Goal: Information Seeking & Learning: Learn about a topic

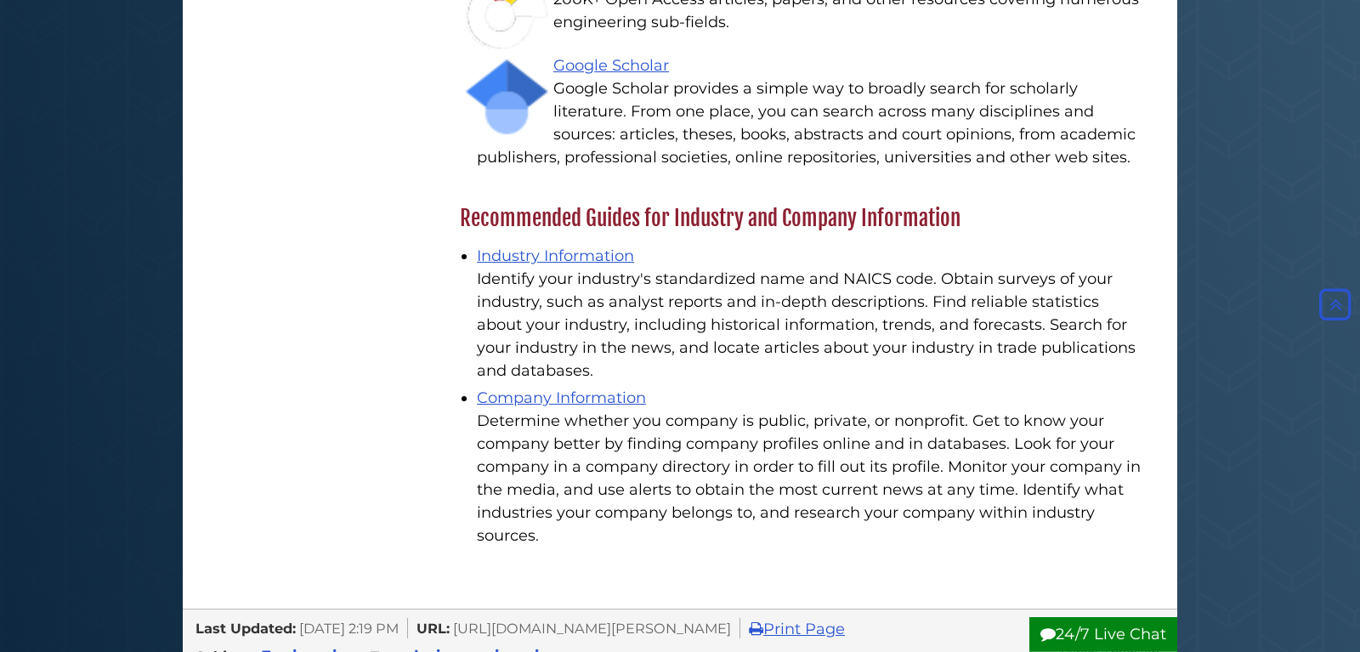
scroll to position [3121, 0]
click at [548, 246] on link "Industry Information" at bounding box center [555, 255] width 157 height 19
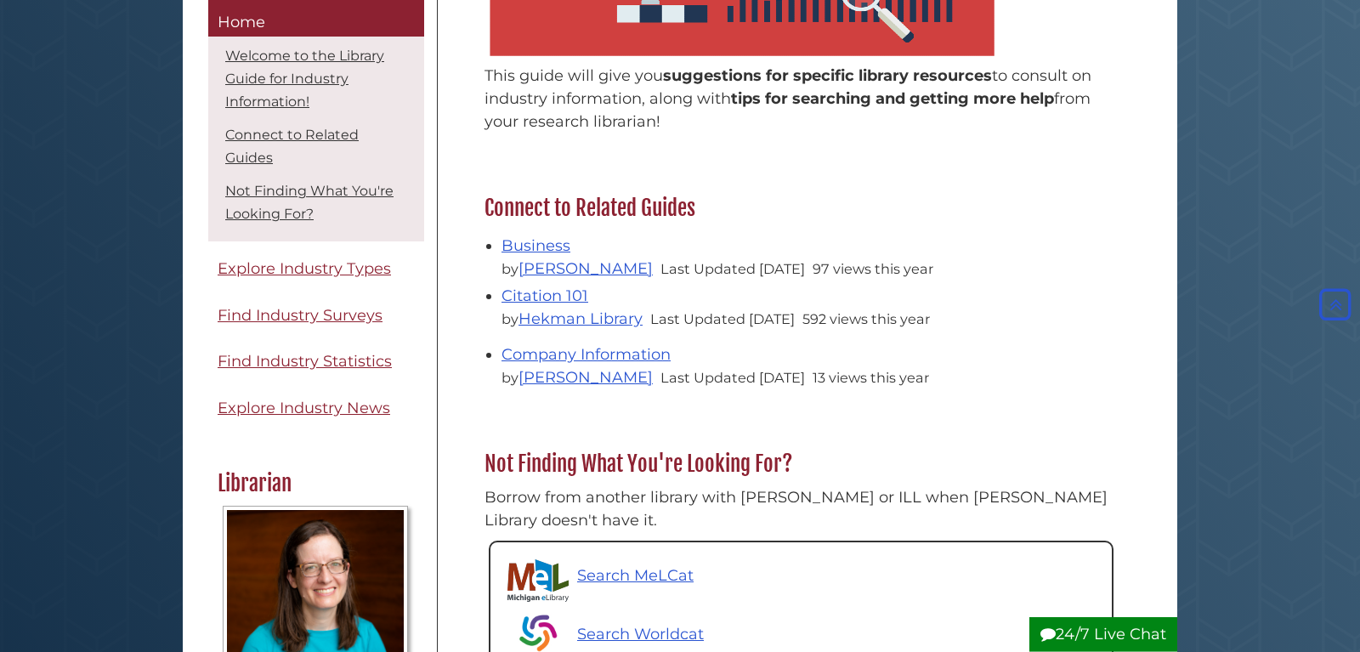
scroll to position [433, 0]
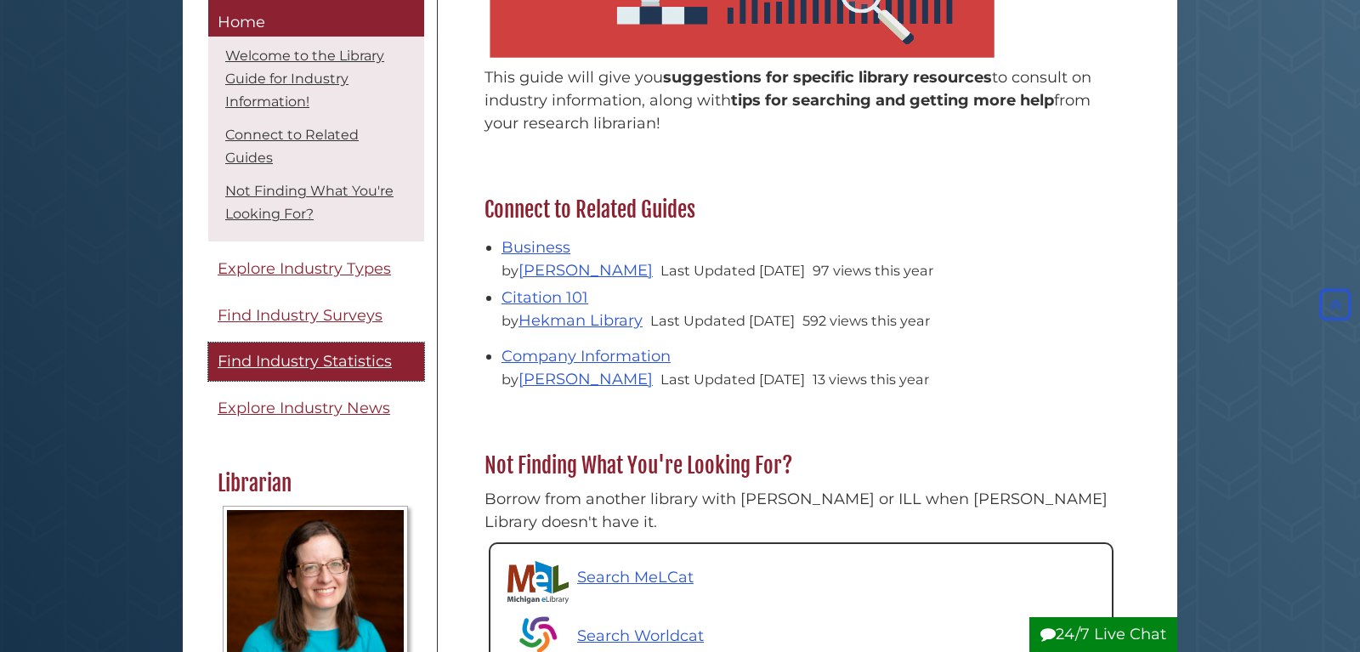
click at [348, 363] on span "Find Industry Statistics" at bounding box center [305, 362] width 174 height 19
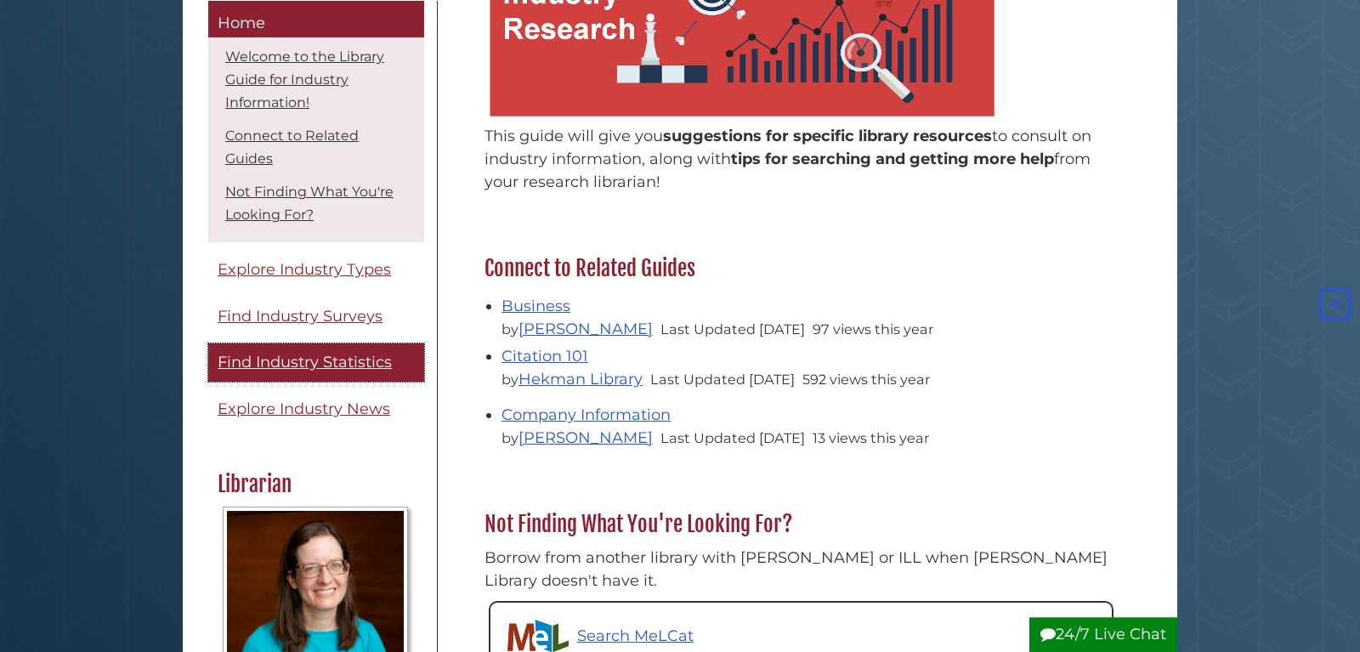
scroll to position [347, 0]
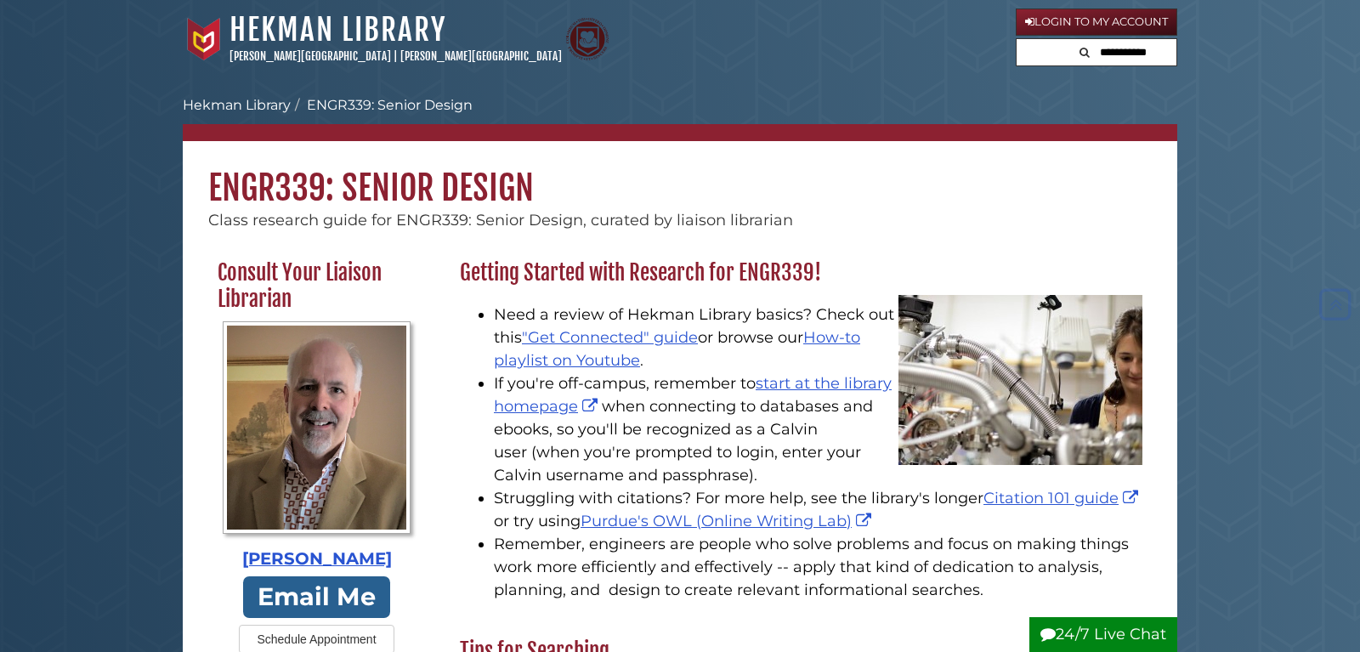
scroll to position [3121, 0]
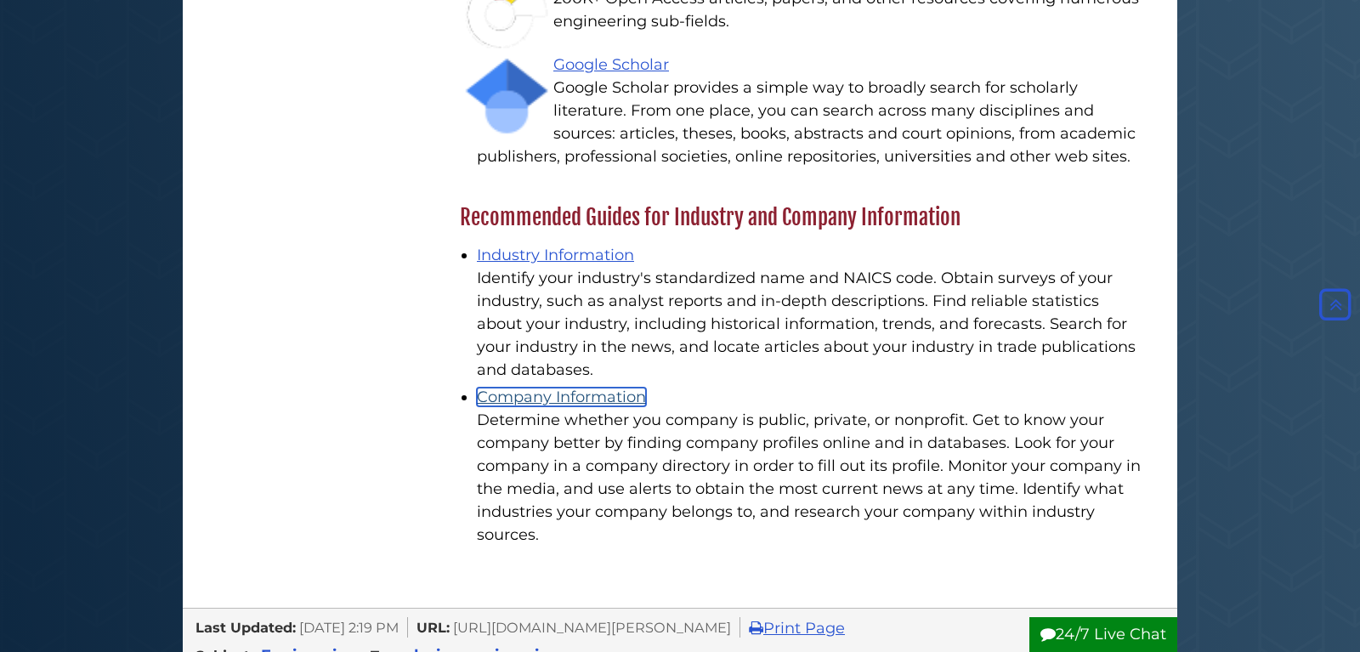
click at [551, 388] on link "Company Information" at bounding box center [561, 397] width 169 height 19
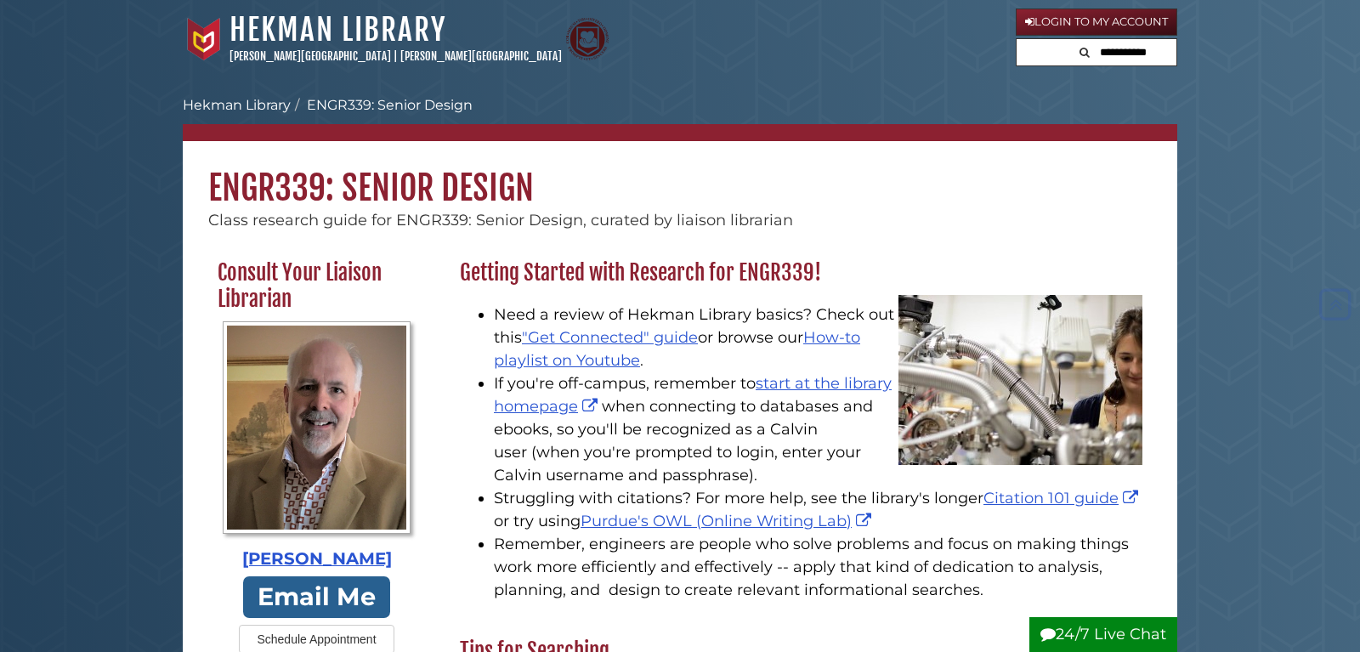
scroll to position [3121, 0]
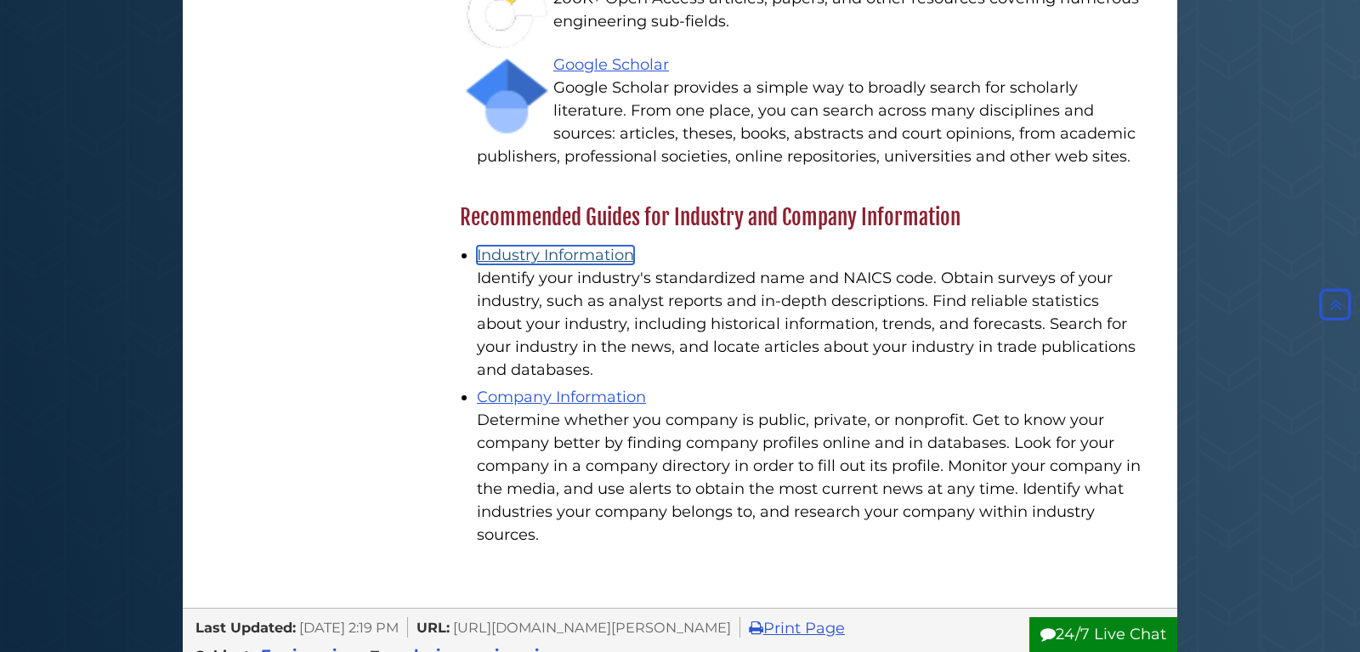
click at [517, 246] on link "Industry Information" at bounding box center [555, 255] width 157 height 19
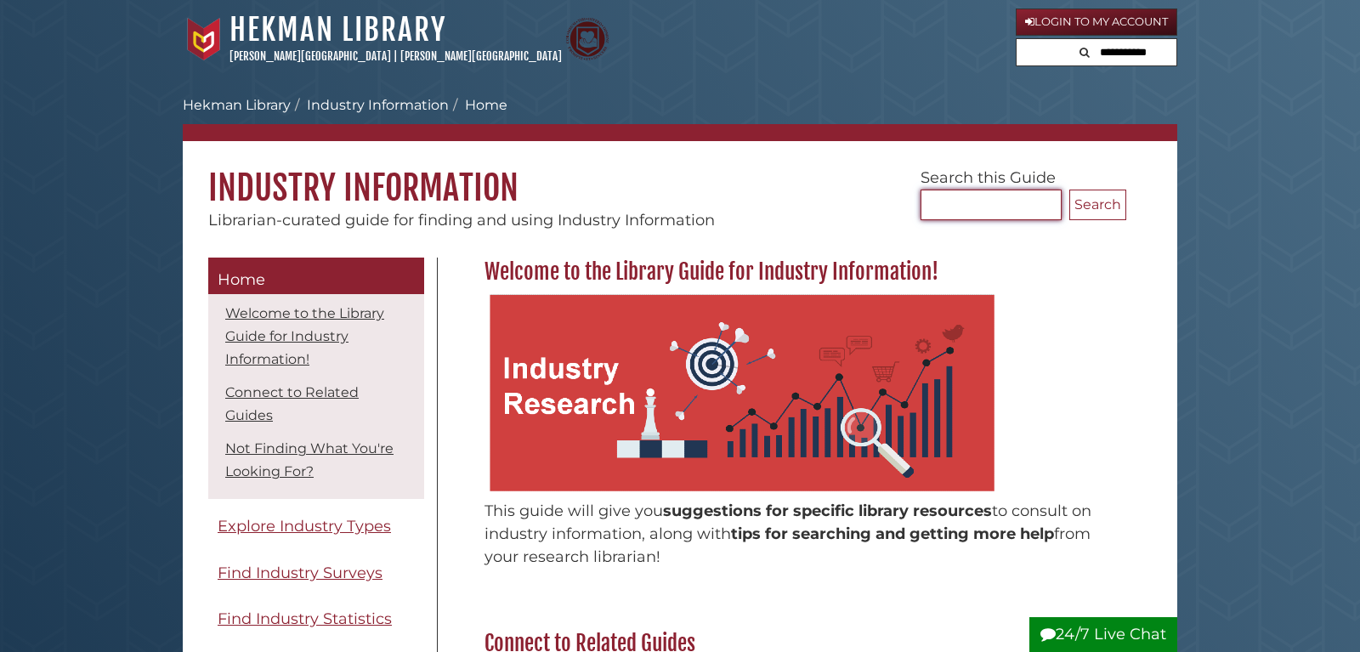
click at [950, 200] on input "Search..." at bounding box center [990, 205] width 141 height 31
type input "*"
type input "**********"
click at [1069, 190] on button "Search" at bounding box center [1097, 205] width 57 height 31
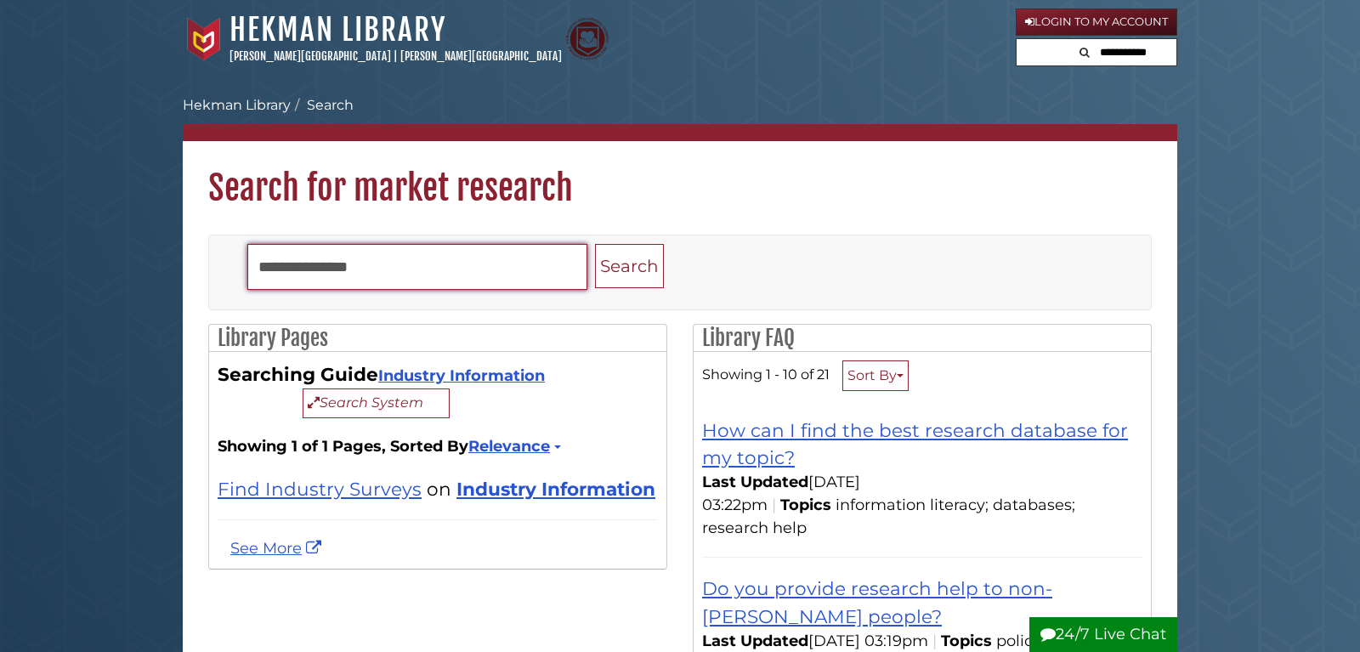
click at [468, 273] on input "**********" at bounding box center [417, 267] width 340 height 46
type input "**********"
click at [595, 244] on button "Search" at bounding box center [629, 266] width 69 height 45
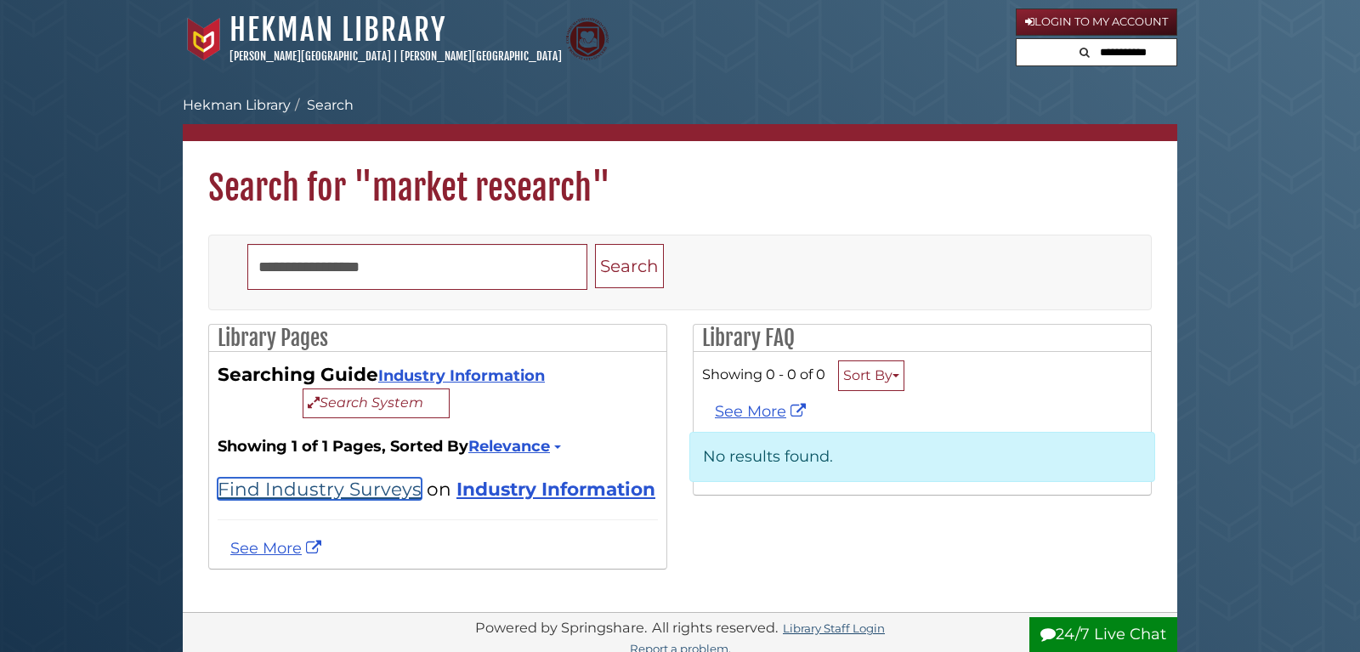
click at [382, 500] on link "Find Industry Surveys" at bounding box center [320, 489] width 204 height 22
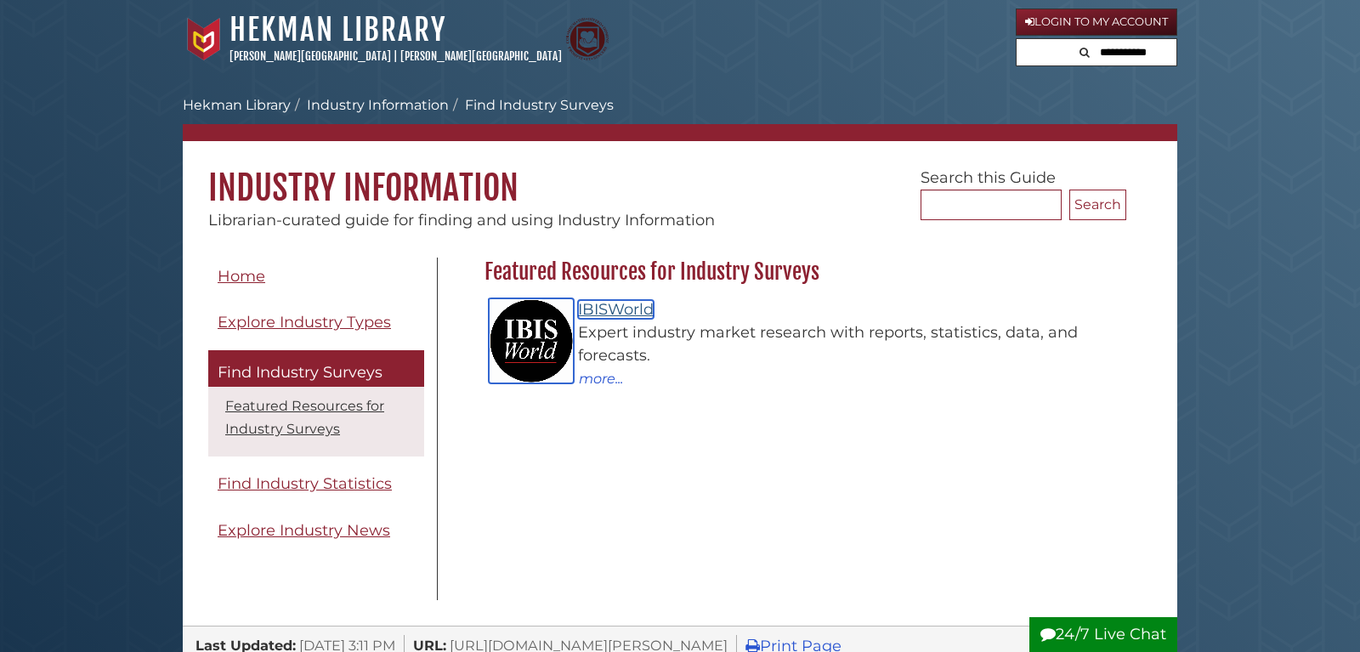
click at [634, 311] on link "IBISWorld" at bounding box center [616, 309] width 76 height 19
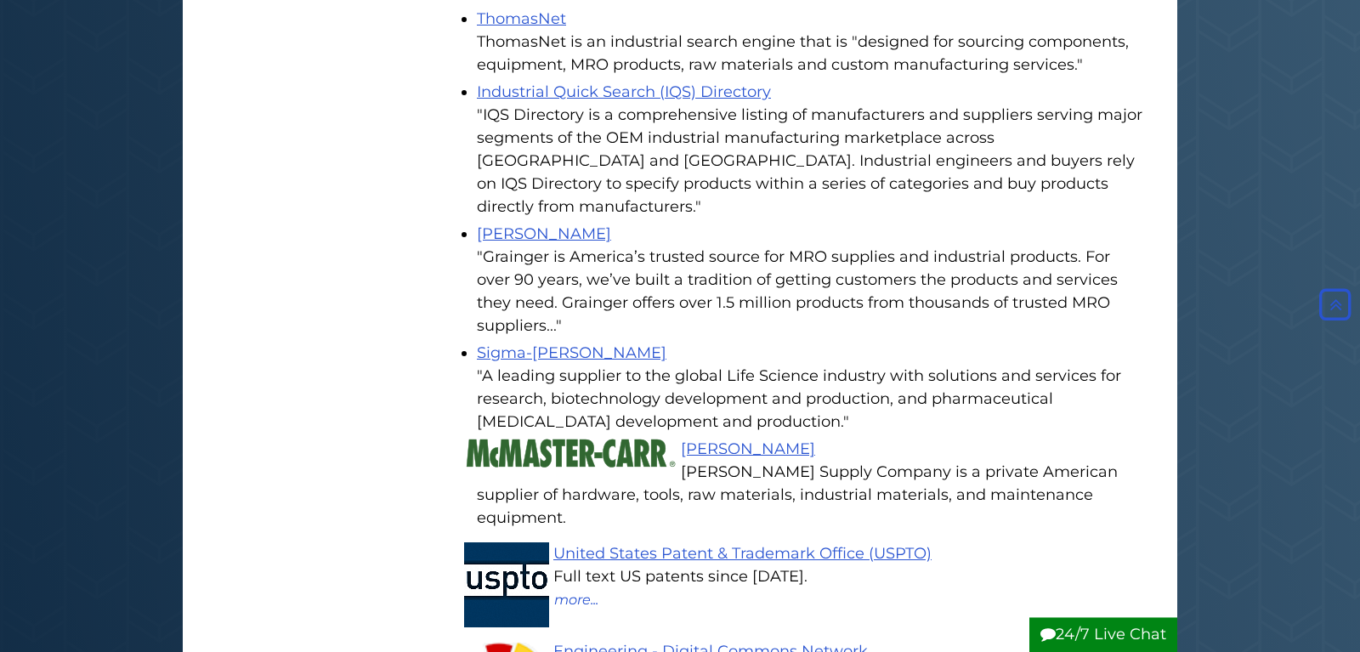
scroll to position [2601, 0]
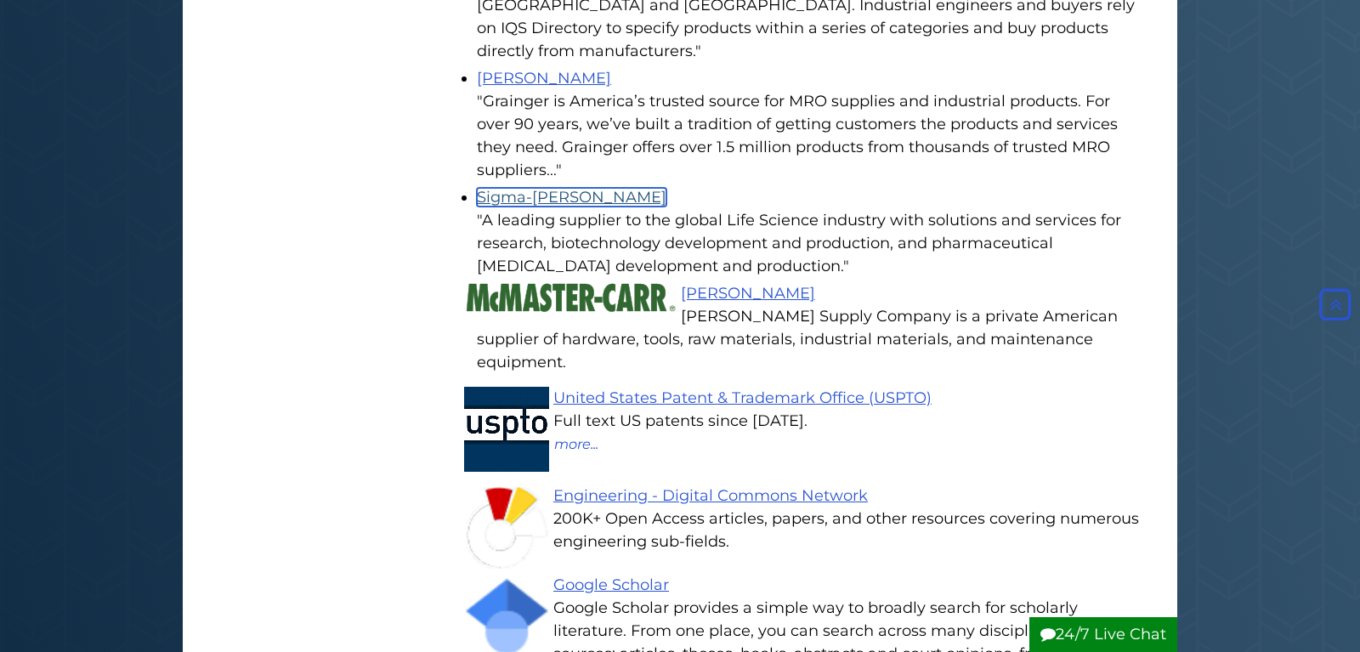
click at [559, 188] on link "Sigma-Aldrich" at bounding box center [572, 197] width 190 height 19
